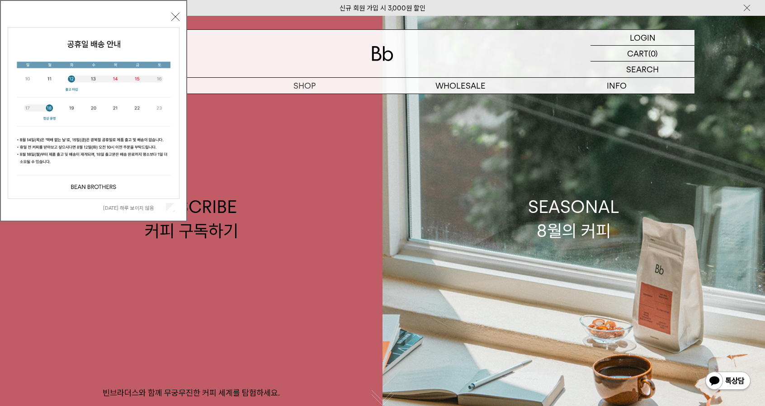
click at [171, 202] on div "오늘 하루 보이지 않음" at bounding box center [94, 207] width 172 height 17
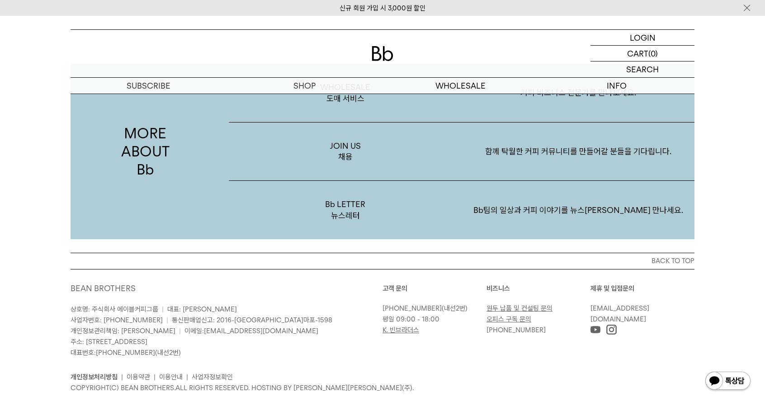
scroll to position [1705, 0]
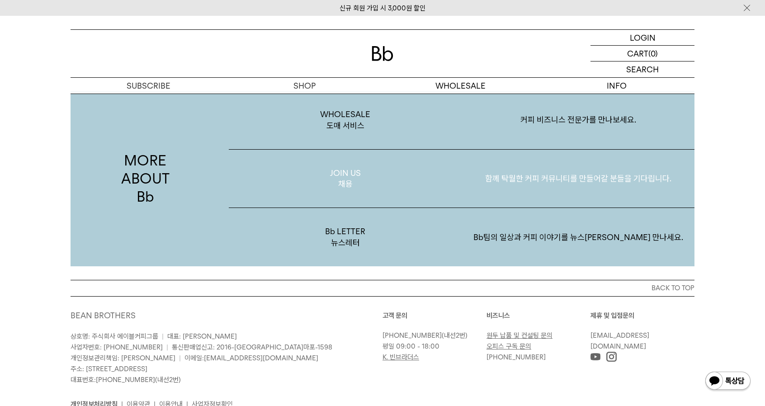
click at [509, 179] on p "함께 탁월한 커피 커뮤니티를 만들어갈 분들을 기다립니다." at bounding box center [577, 178] width 233 height 47
click at [336, 175] on p "JOIN US 채용" at bounding box center [345, 179] width 233 height 58
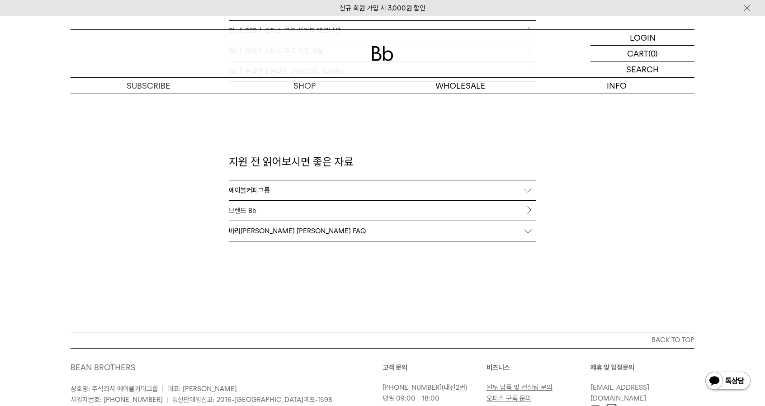
scroll to position [944, 0]
click at [254, 188] on div "에이블커피그룹" at bounding box center [382, 189] width 307 height 20
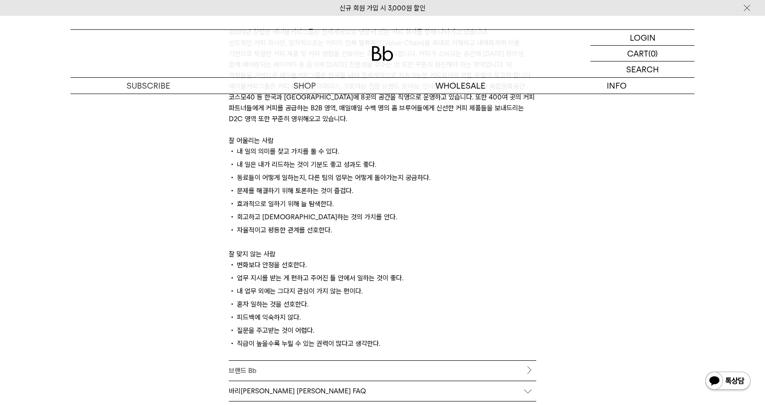
scroll to position [1125, 0]
click at [244, 370] on link "브랜드 Bb" at bounding box center [382, 372] width 307 height 20
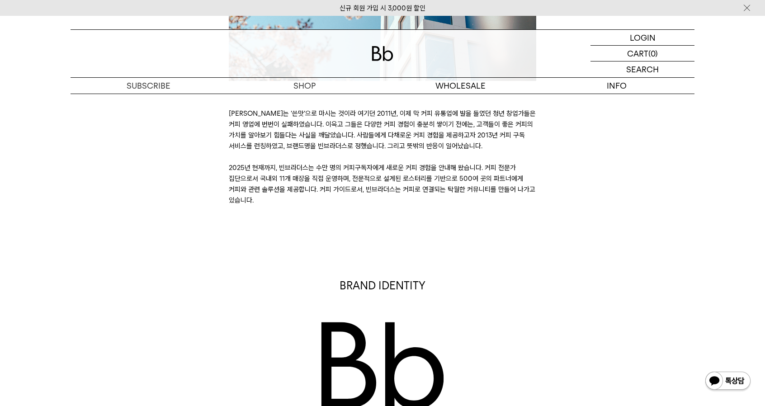
scroll to position [324, 0]
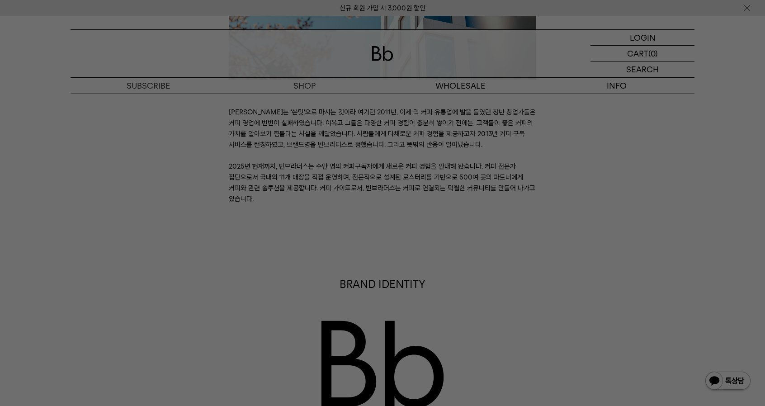
click at [207, 301] on div at bounding box center [382, 203] width 765 height 406
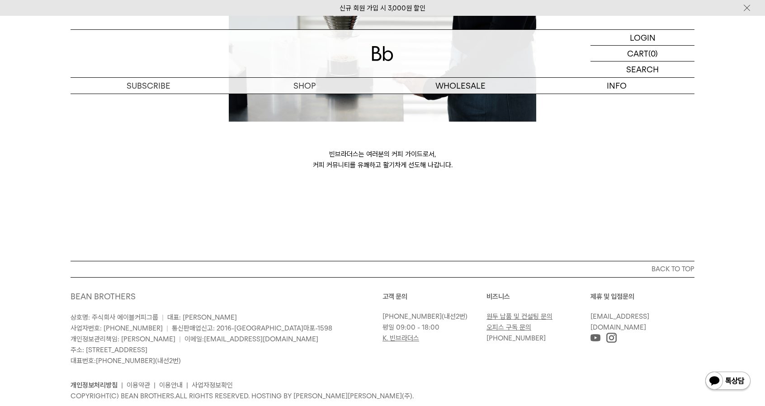
scroll to position [2477, 0]
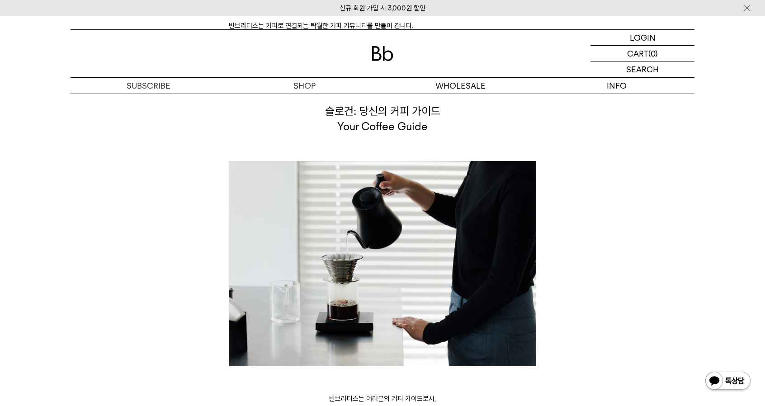
scroll to position [2228, 0]
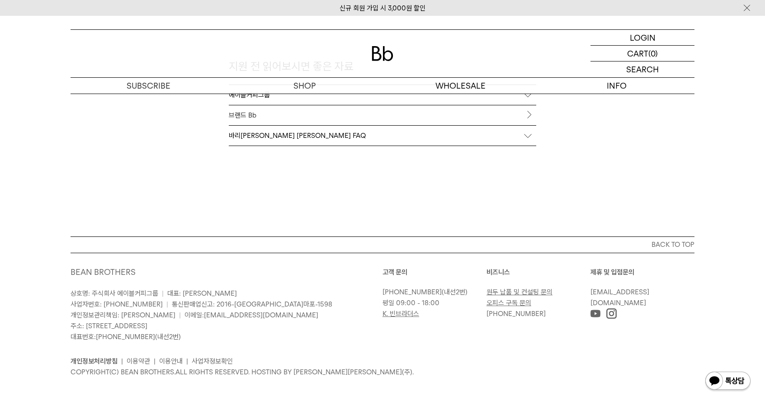
click at [261, 132] on div "바리[PERSON_NAME] [PERSON_NAME] FAQ" at bounding box center [382, 136] width 307 height 20
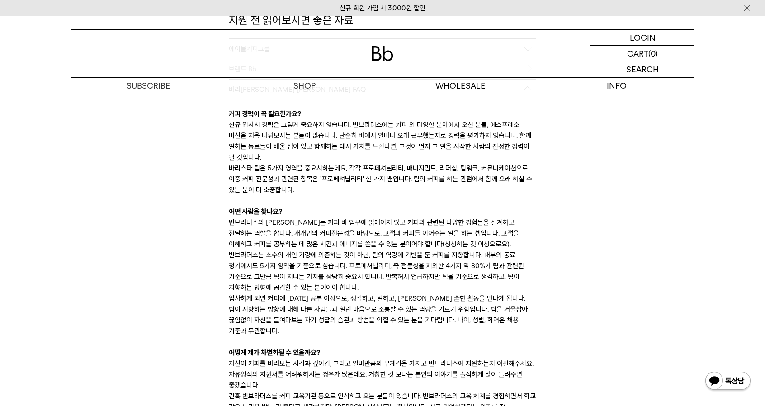
scroll to position [1087, 0]
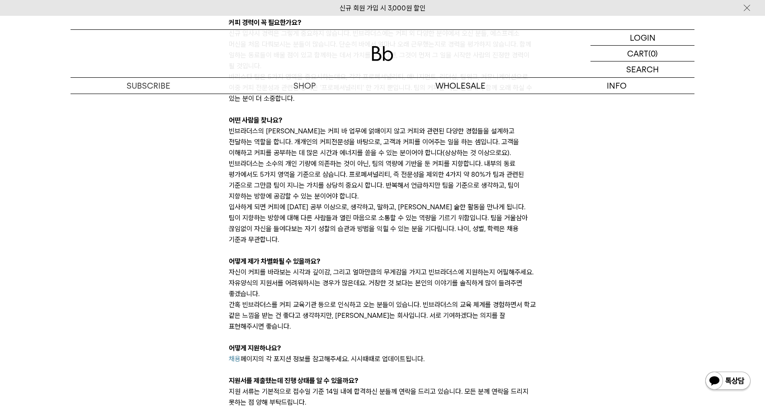
click at [461, 195] on div "커피 경력이 꼭 필요한가요? 신규 입사시 경력은 그렇게 중요하지 않습니다. 빈브라더스에는 커피 외 다양한 분야에서 오신 분들, 에스프레소 머신…" at bounding box center [382, 212] width 307 height 409
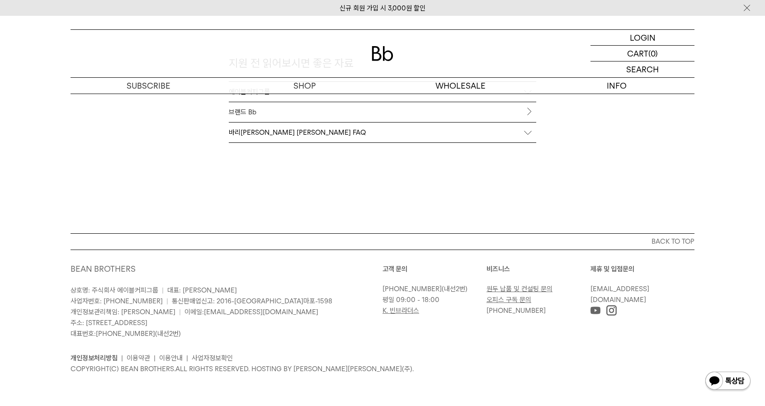
scroll to position [1039, 0]
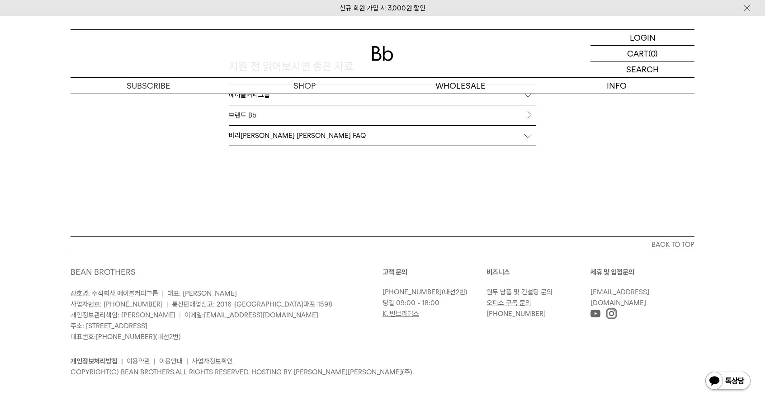
click at [421, 136] on div "바리[PERSON_NAME] [PERSON_NAME] FAQ" at bounding box center [382, 136] width 307 height 20
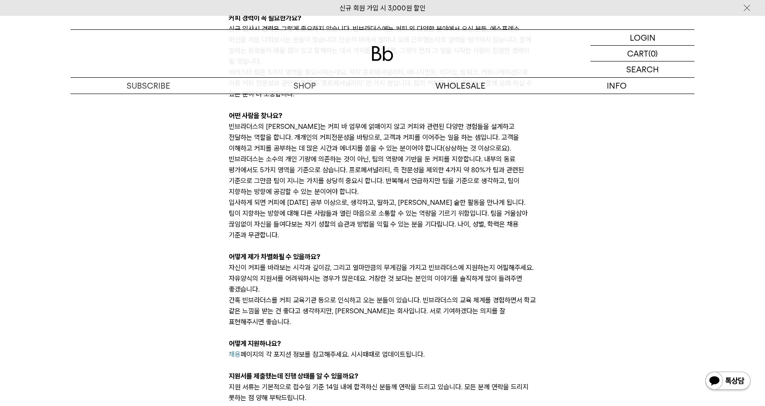
scroll to position [1179, 0]
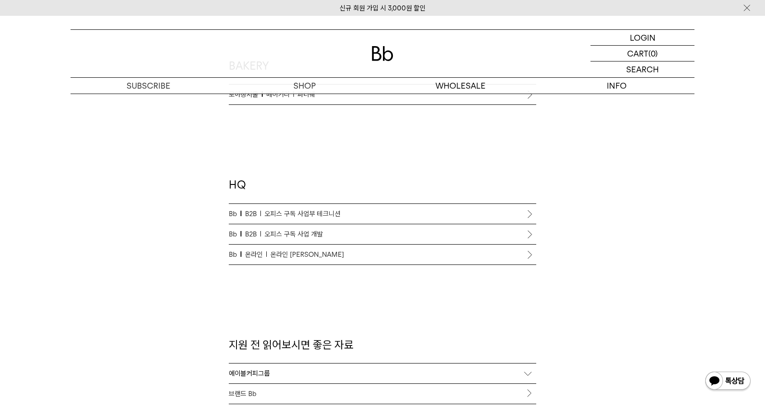
scroll to position [759, 0]
